Goal: Transaction & Acquisition: Purchase product/service

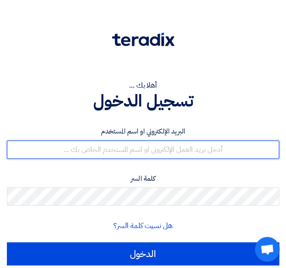
click at [182, 147] on input "text" at bounding box center [143, 149] width 272 height 18
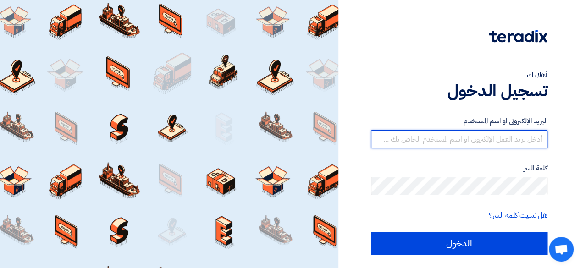
click at [292, 140] on input "text" at bounding box center [459, 139] width 176 height 18
click at [292, 136] on input "text" at bounding box center [459, 139] width 176 height 18
type input "[PERSON_NAME][EMAIL_ADDRESS][DOMAIN_NAME]"
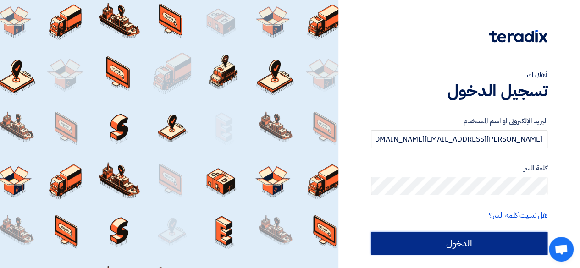
click at [292, 240] on input "الدخول" at bounding box center [459, 243] width 176 height 23
type input "Sign in"
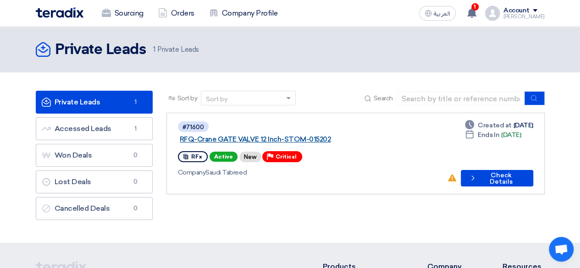
click at [227, 135] on link "RFQ-Crane GATE VALVE 12 Inch-STOM-015202" at bounding box center [294, 139] width 229 height 8
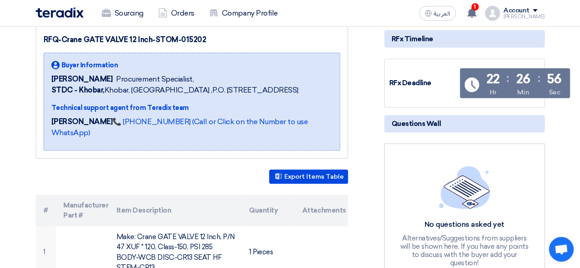
scroll to position [138, 0]
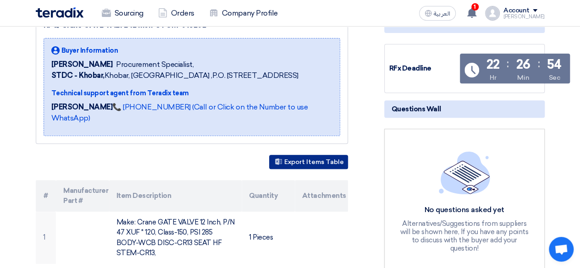
click at [292, 160] on button "Export Items Table" at bounding box center [308, 162] width 79 height 14
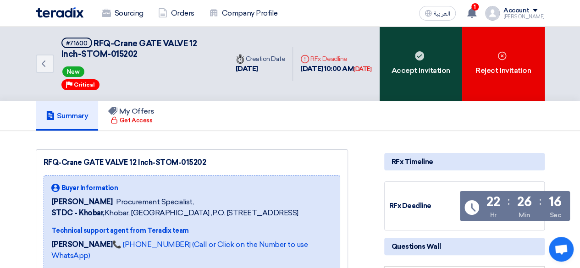
click at [292, 68] on div "Accept Invitation" at bounding box center [421, 64] width 83 height 75
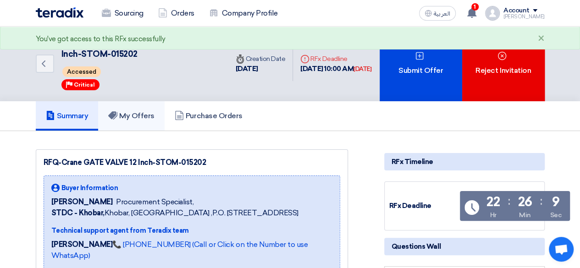
click at [129, 116] on h5 "My Offers" at bounding box center [131, 115] width 46 height 9
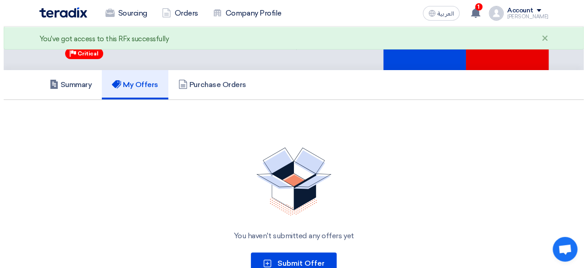
scroll to position [46, 0]
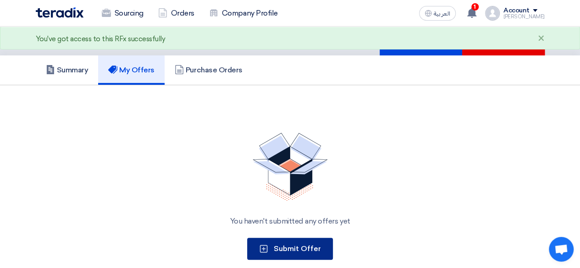
click at [286, 244] on span "Submit Offer" at bounding box center [297, 248] width 47 height 9
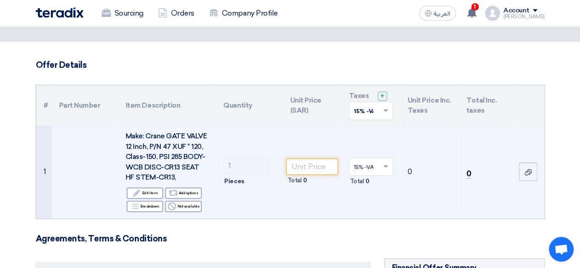
scroll to position [92, 0]
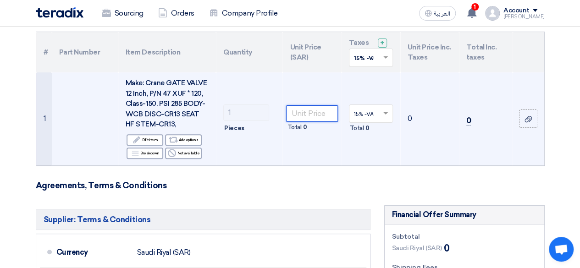
click at [292, 116] on input "number" at bounding box center [311, 113] width 51 height 17
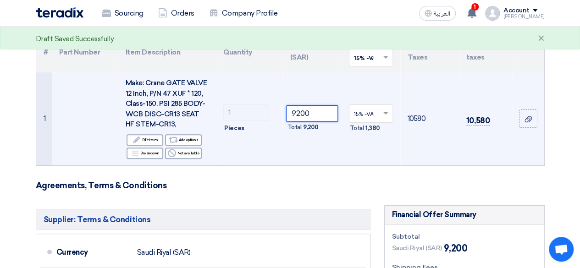
type input "9200"
click at [292, 162] on td "9200 Total 9,200" at bounding box center [311, 118] width 59 height 93
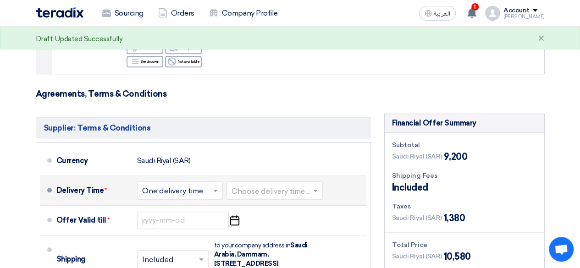
scroll to position [229, 0]
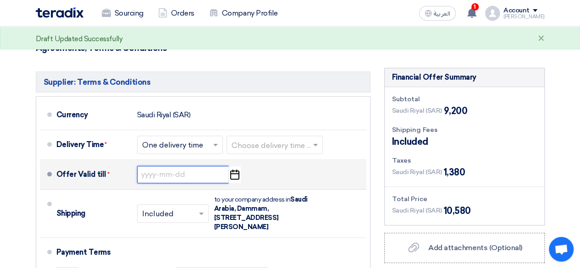
click at [162, 177] on input at bounding box center [183, 174] width 92 height 17
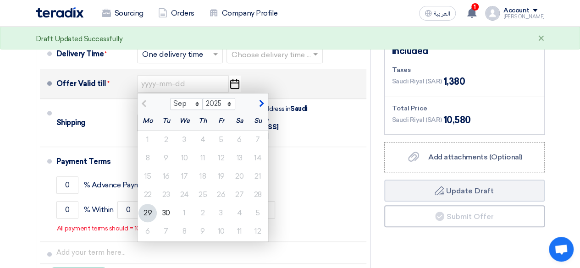
scroll to position [321, 0]
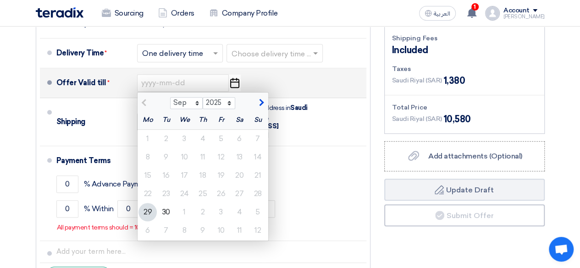
click at [261, 103] on span "button" at bounding box center [260, 103] width 5 height 8
select select "10"
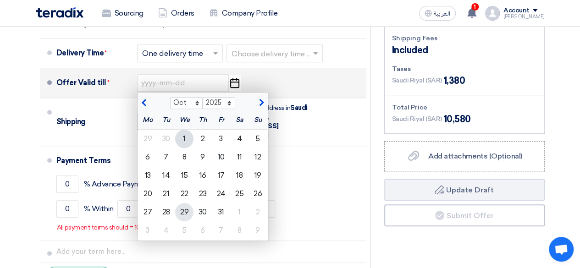
click at [184, 209] on div "29" at bounding box center [184, 212] width 18 height 18
type input "[DATE]"
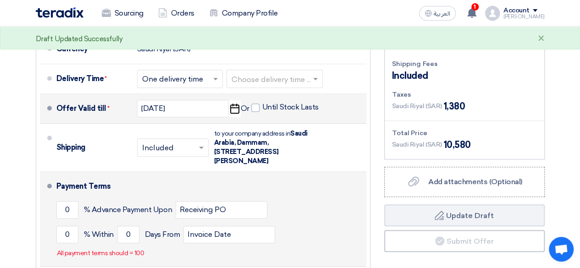
scroll to position [275, 0]
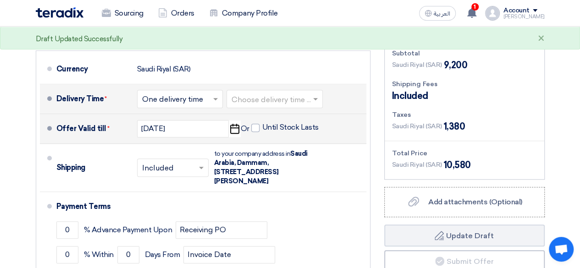
click at [257, 101] on input "text" at bounding box center [274, 99] width 87 height 13
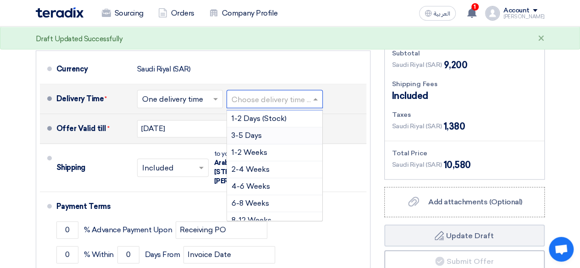
click at [255, 135] on span "3-5 Days" at bounding box center [246, 135] width 30 height 9
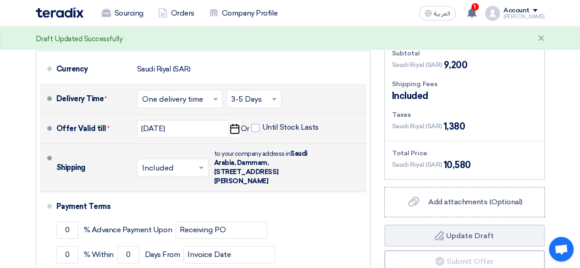
scroll to position [321, 0]
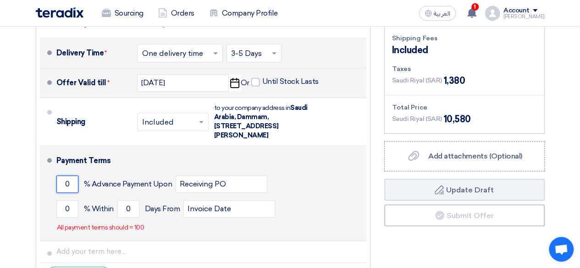
drag, startPoint x: 73, startPoint y: 186, endPoint x: 66, endPoint y: 186, distance: 7.3
click at [66, 186] on input "0" at bounding box center [67, 184] width 22 height 17
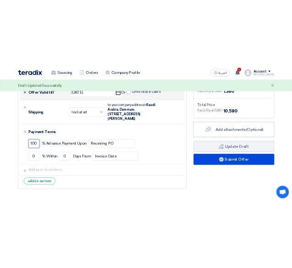
scroll to position [367, 0]
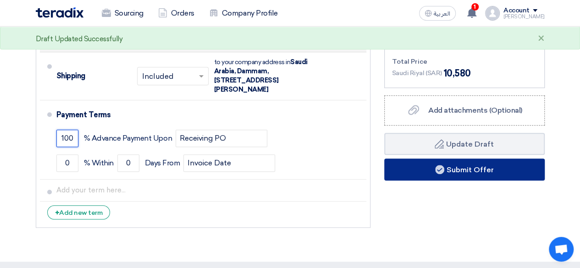
type input "100"
click at [292, 172] on button "Submit Offer" at bounding box center [464, 170] width 160 height 22
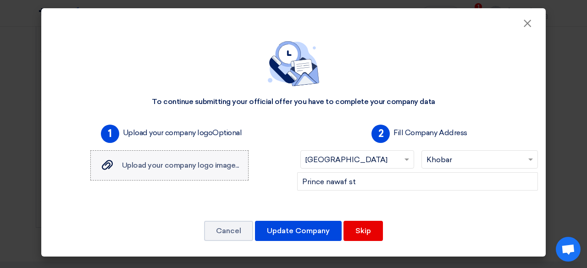
click at [154, 166] on span "Upload your company logo image..." at bounding box center [180, 165] width 117 height 9
click at [0, 0] on input "Upload your company logo image... Upload your company logo image..." at bounding box center [0, 0] width 0 height 0
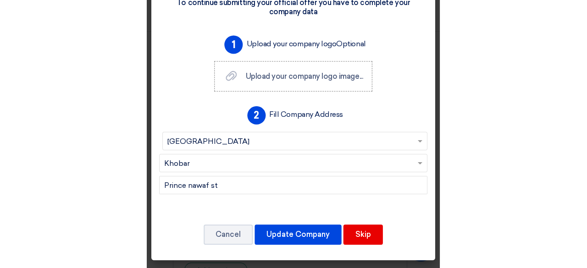
scroll to position [0, 0]
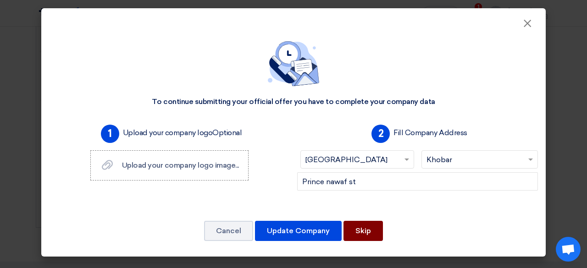
click at [292, 227] on button "Skip" at bounding box center [362, 231] width 39 height 20
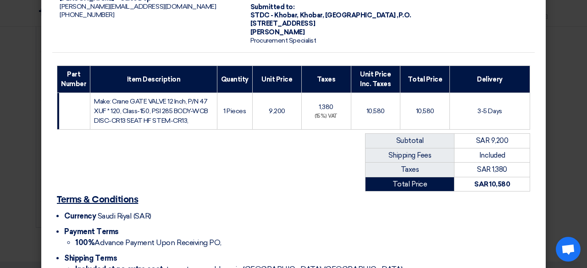
scroll to position [139, 0]
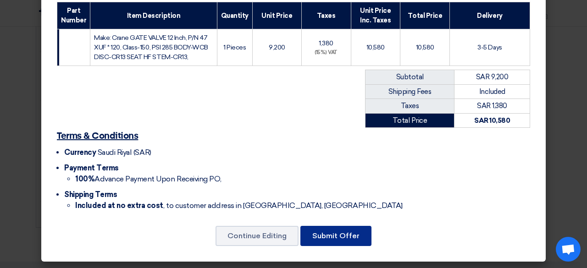
click at [292, 239] on button "Submit Offer" at bounding box center [335, 236] width 71 height 20
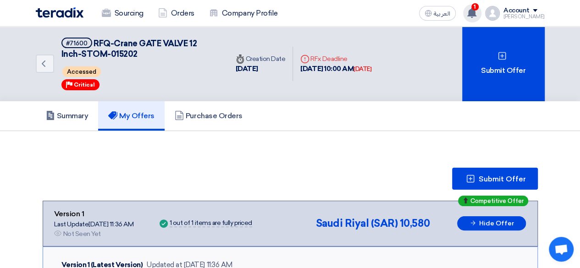
click at [292, 7] on div "1 New request received, check details and submit your quotation now! 2 hours ag…" at bounding box center [472, 13] width 18 height 18
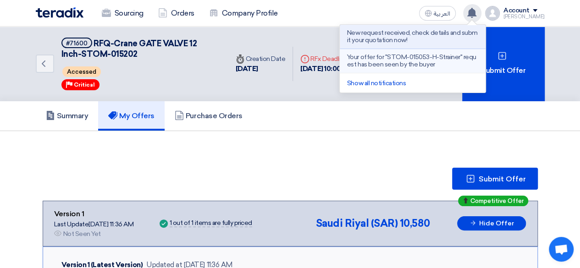
click at [292, 62] on p "Your offer for "STOM-015053-H-Strainer" request has been seen by the buyer" at bounding box center [412, 61] width 131 height 15
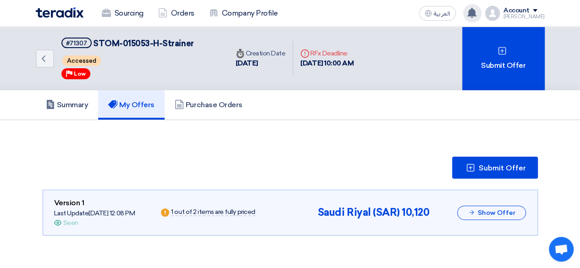
click at [292, 13] on use at bounding box center [471, 13] width 9 height 10
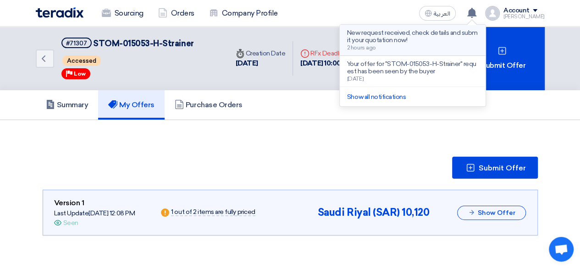
click at [292, 41] on p "New request received, check details and submit your quotation now!" at bounding box center [412, 36] width 131 height 15
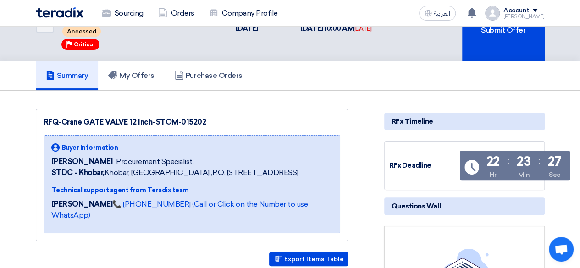
scroll to position [92, 0]
